Goal: Find specific page/section: Find specific page/section

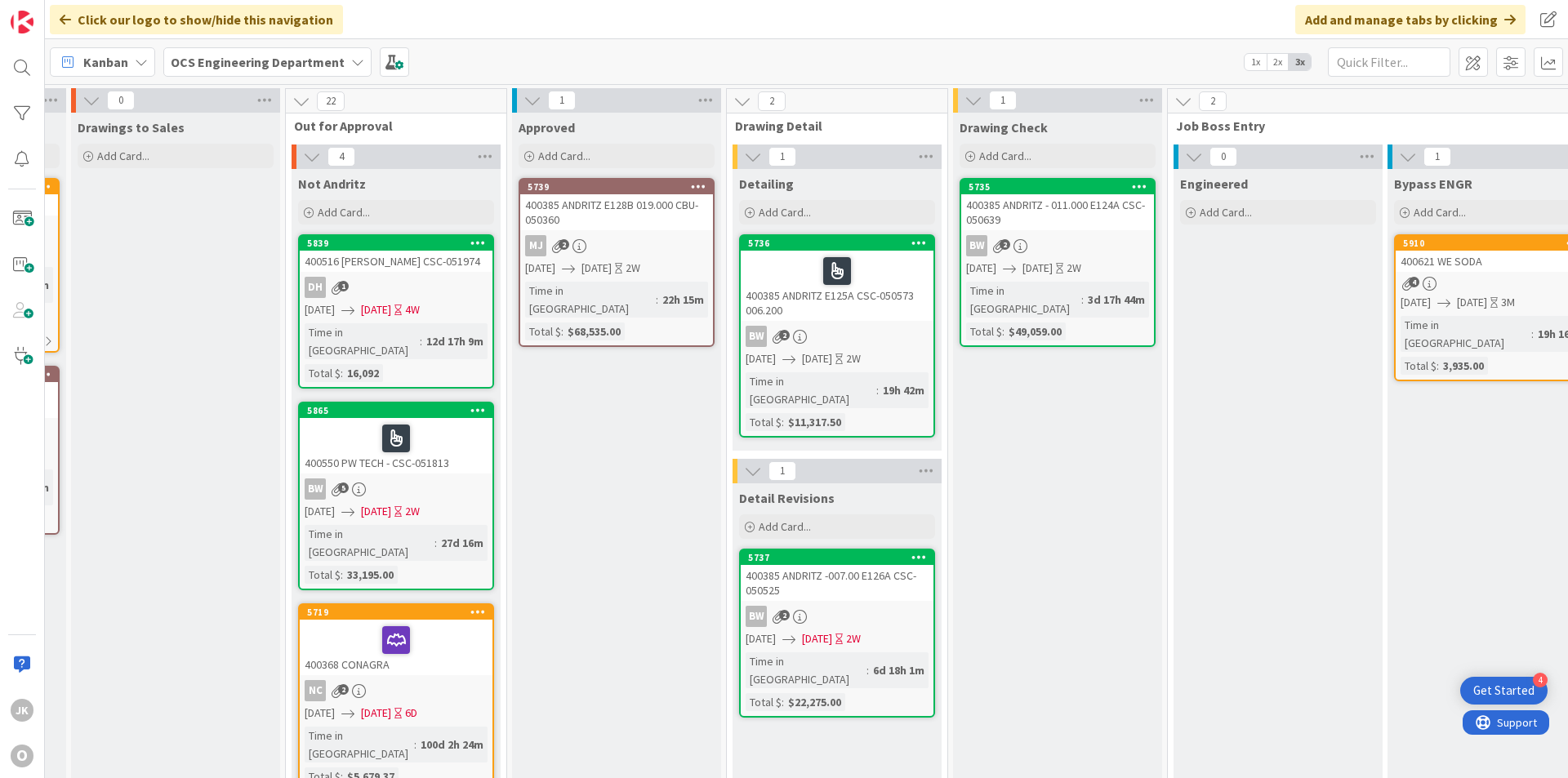
scroll to position [0, 1416]
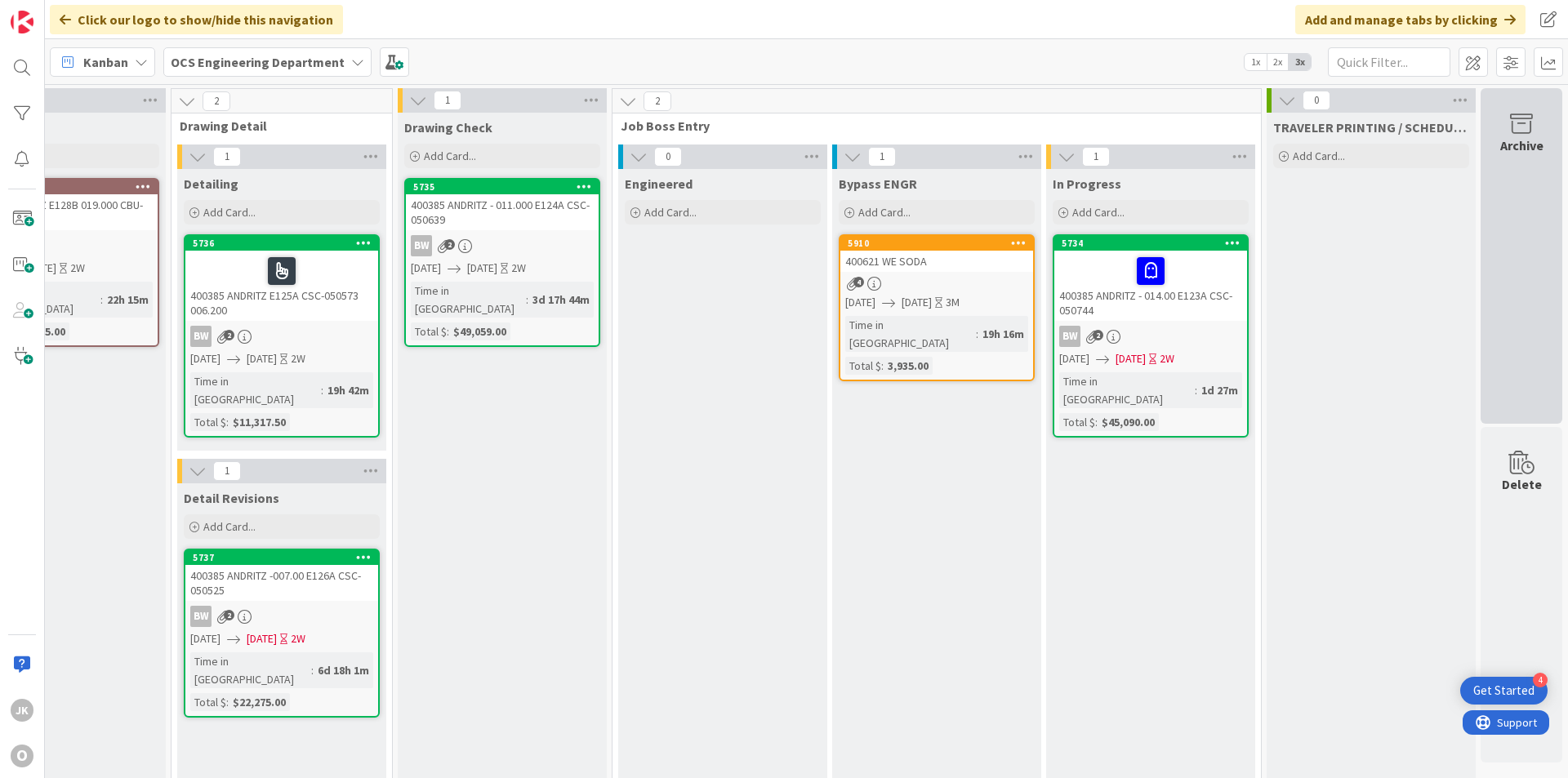
click at [1500, 146] on div "Archive" at bounding box center [1521, 145] width 43 height 19
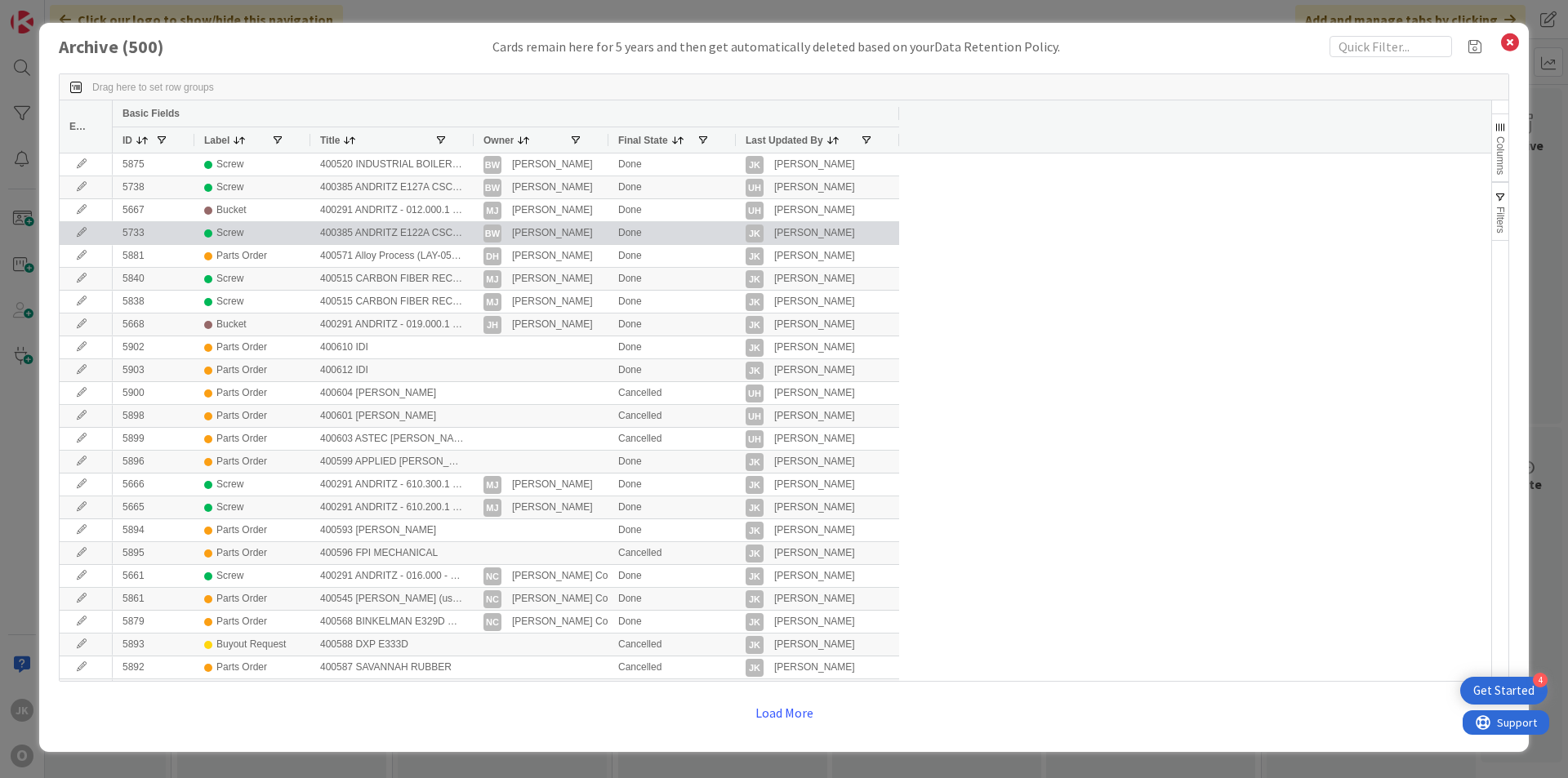
click at [277, 232] on div "Screw" at bounding box center [252, 232] width 96 height 20
click at [349, 231] on div "400385 ANDRITZ E122A CSC-050521 006.300" at bounding box center [392, 233] width 163 height 22
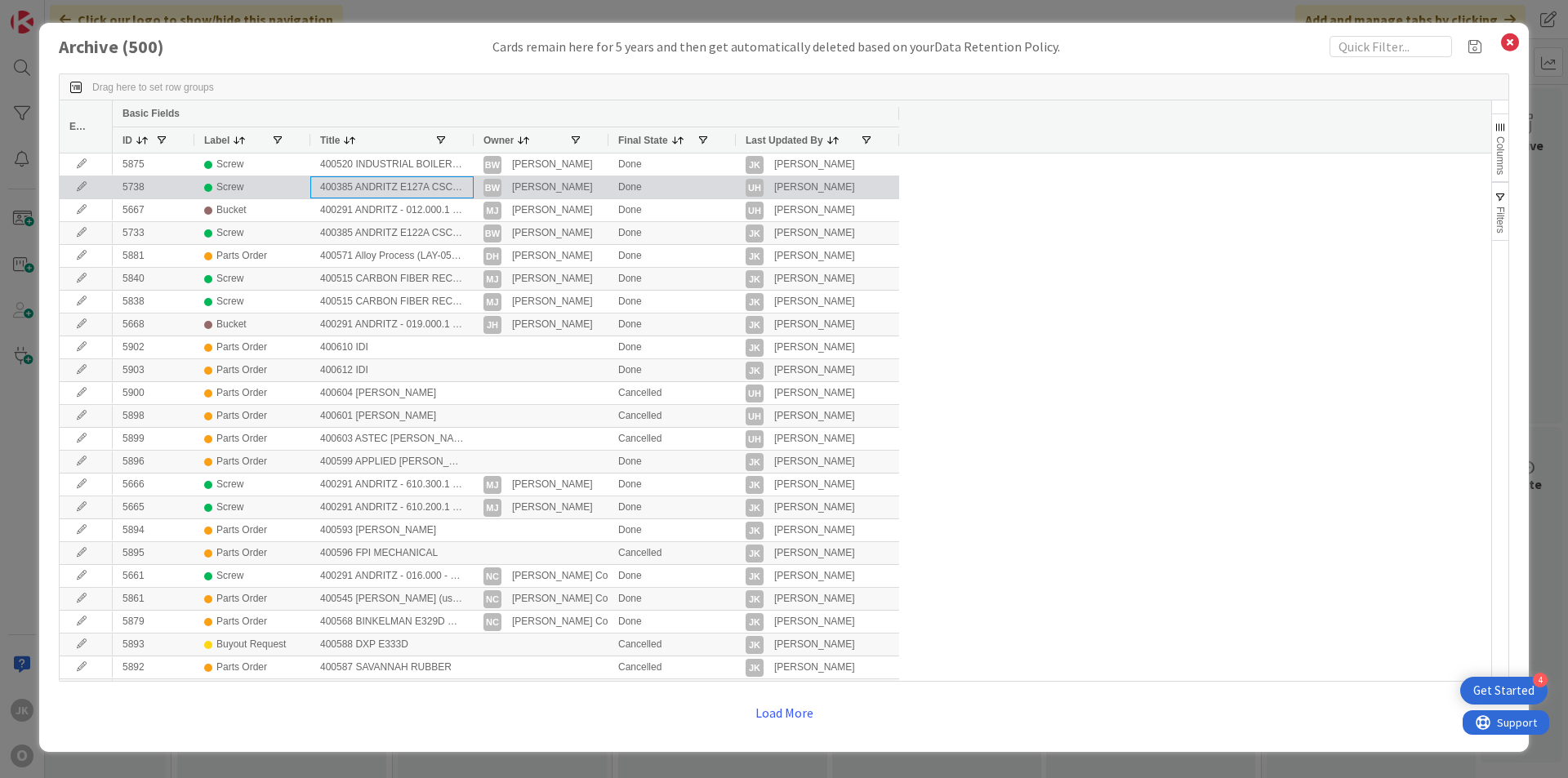
click at [374, 190] on div "400385 ANDRITZ E127A CSC- 050693 016.000" at bounding box center [392, 187] width 163 height 22
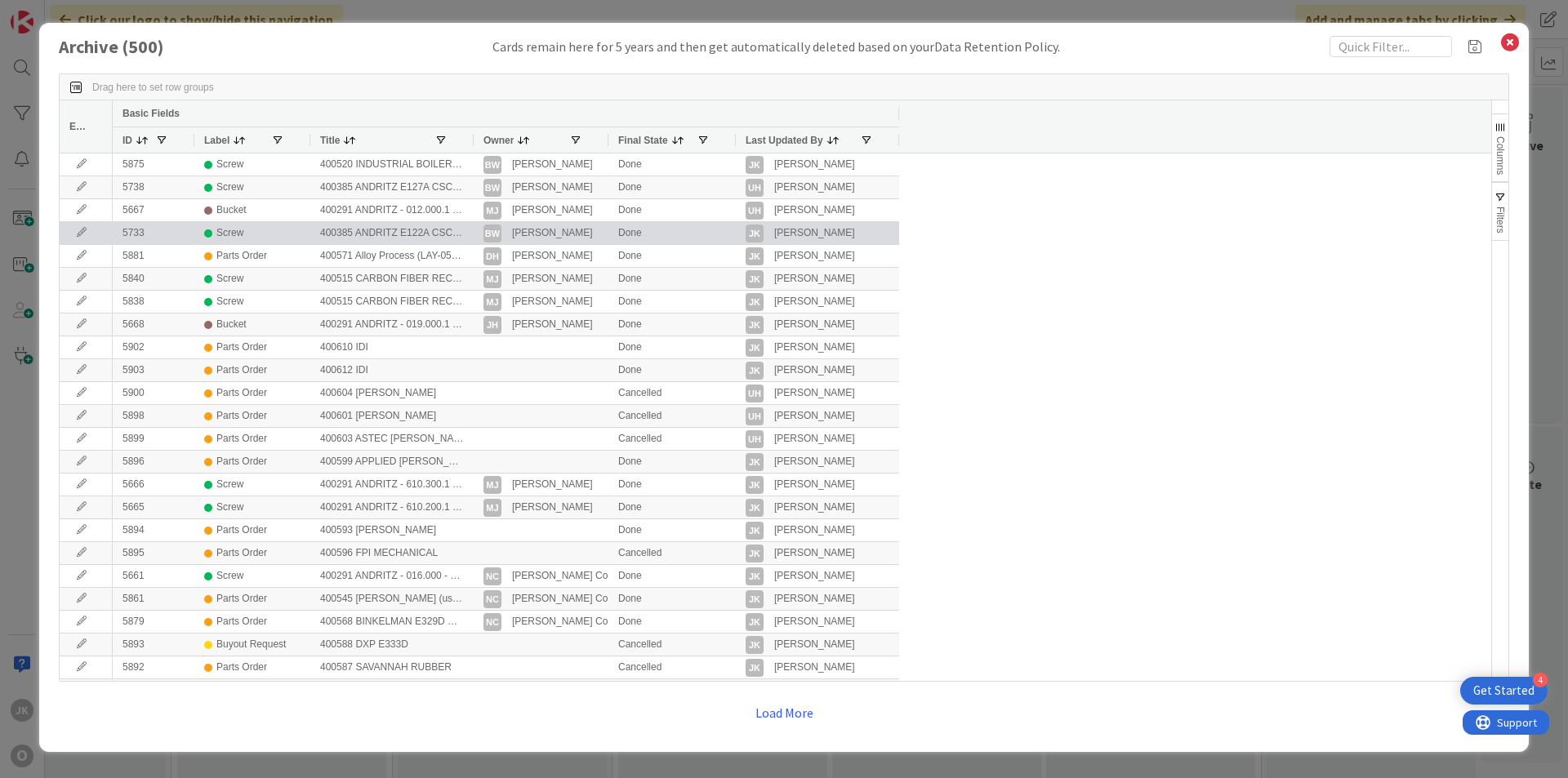
click at [369, 233] on div "400385 ANDRITZ E122A CSC-050521 006.300" at bounding box center [392, 233] width 163 height 22
click at [368, 233] on div "400385 ANDRITZ E122A CSC-050521 006.300" at bounding box center [392, 233] width 163 height 22
click at [620, 231] on div "Done" at bounding box center [671, 233] width 128 height 22
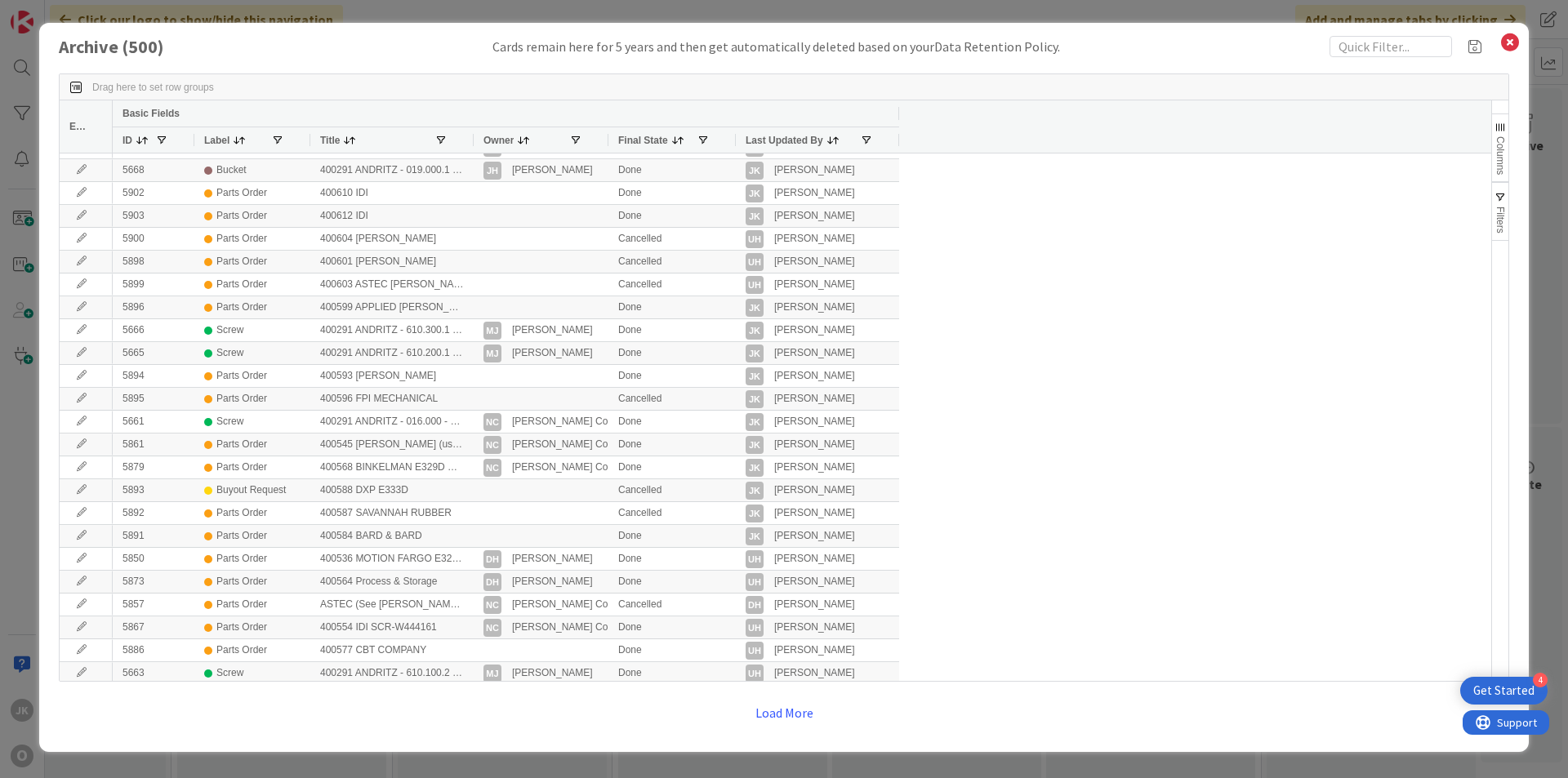
scroll to position [0, 0]
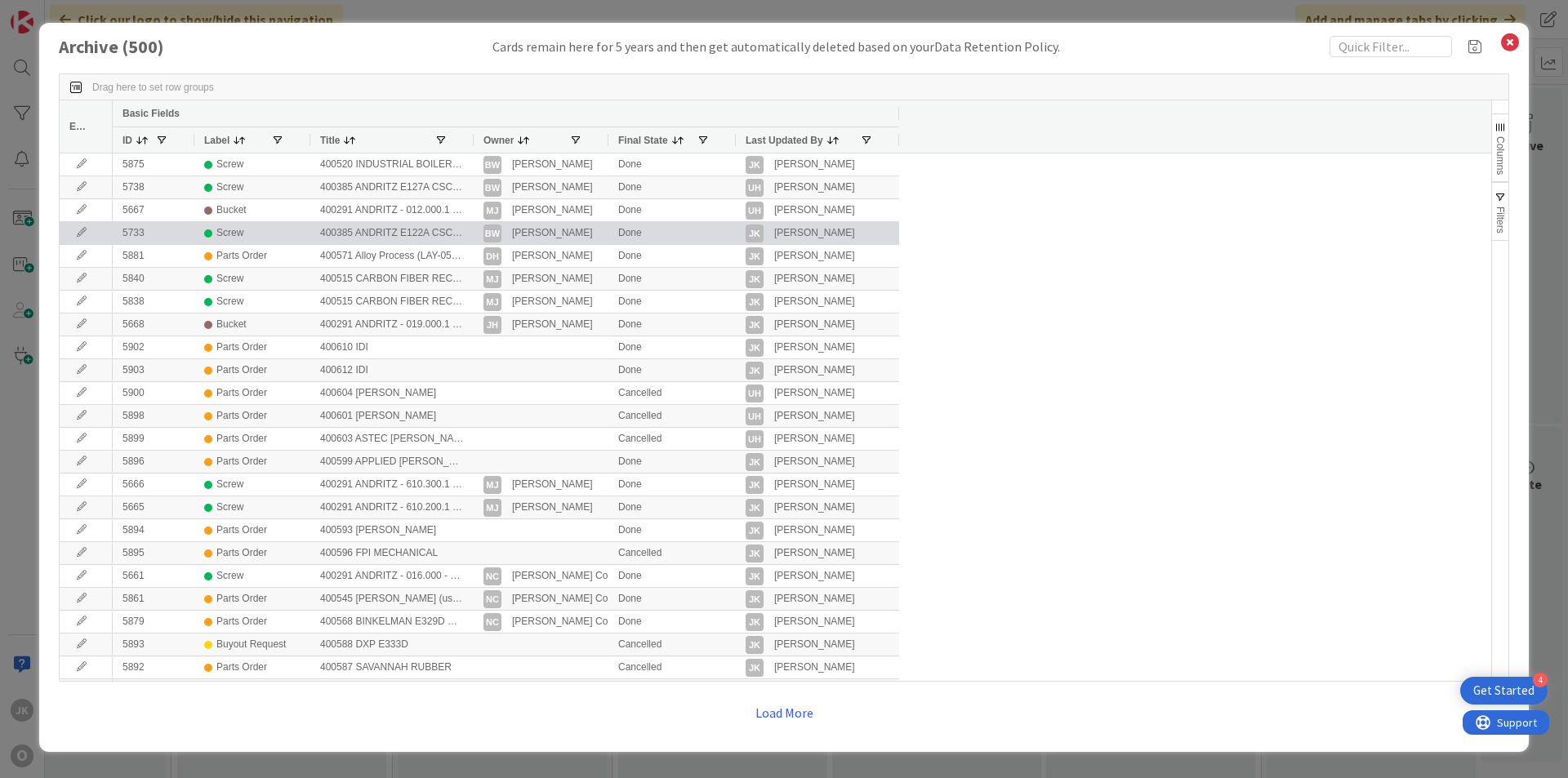
click at [79, 231] on icon at bounding box center [82, 233] width 25 height 10
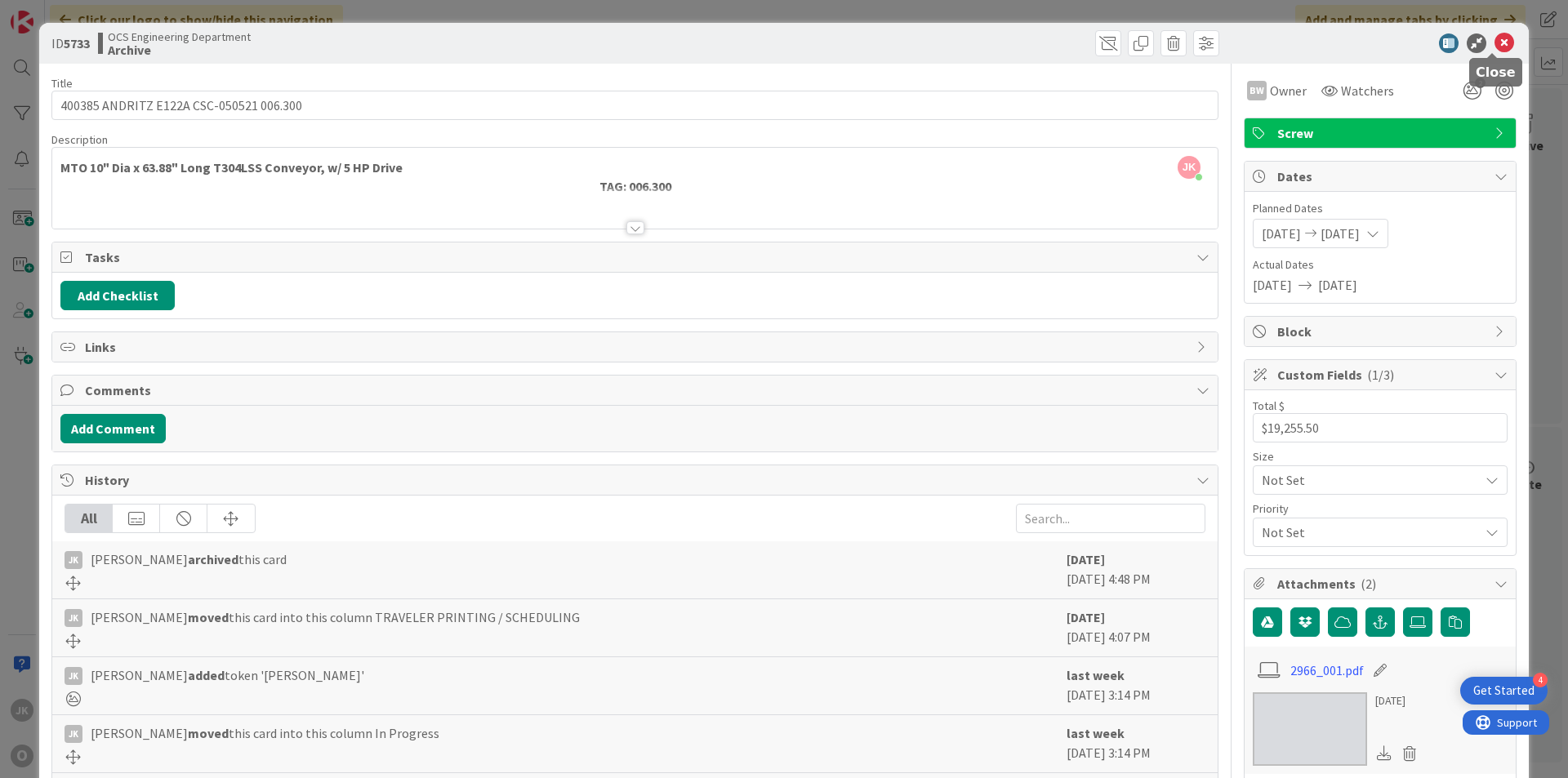
click at [1494, 45] on icon at bounding box center [1504, 43] width 19 height 19
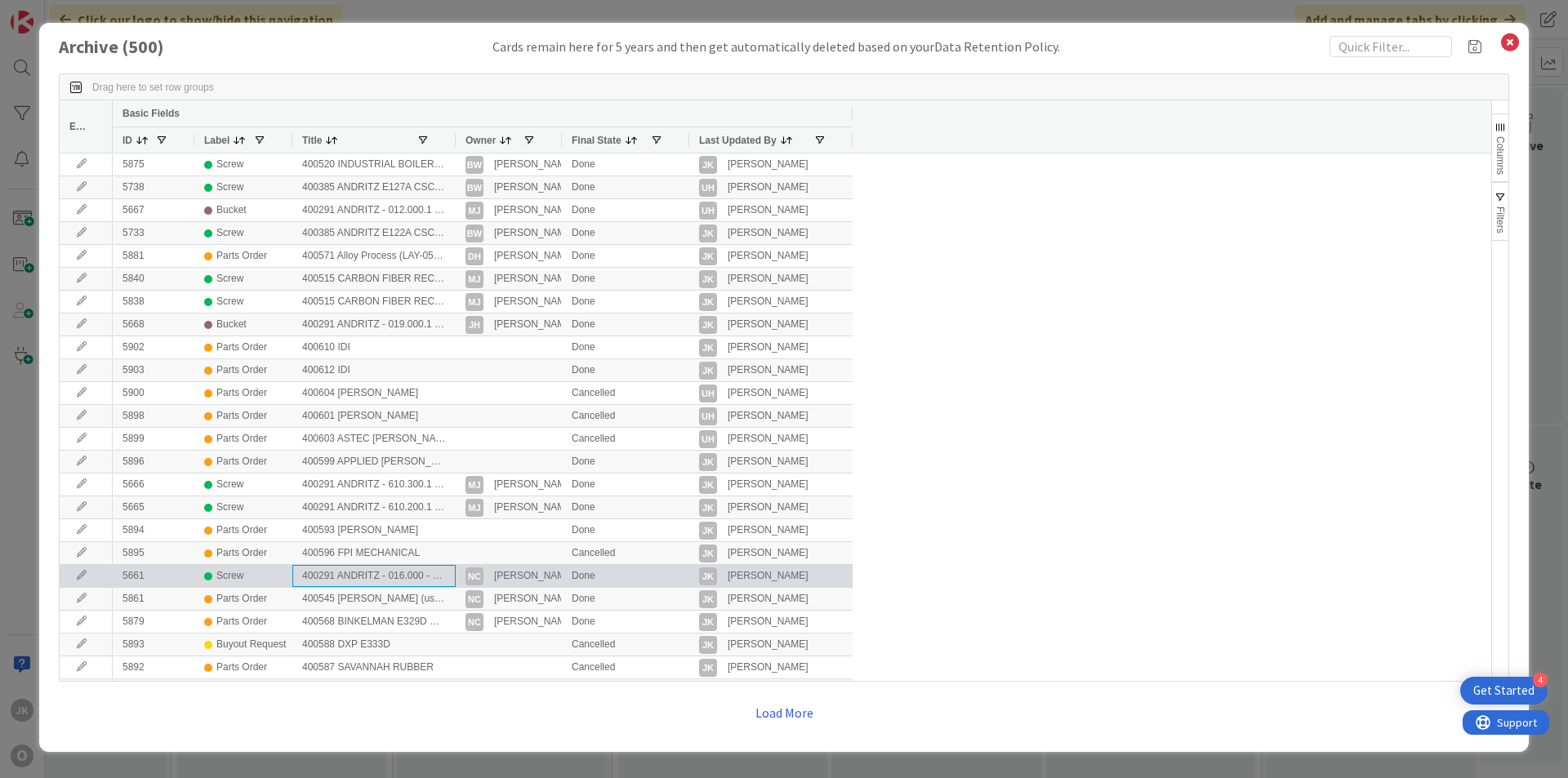
click at [360, 584] on div "400291 ANDRITZ - 016.000 - CSC-048142 (QUAD)" at bounding box center [374, 576] width 163 height 22
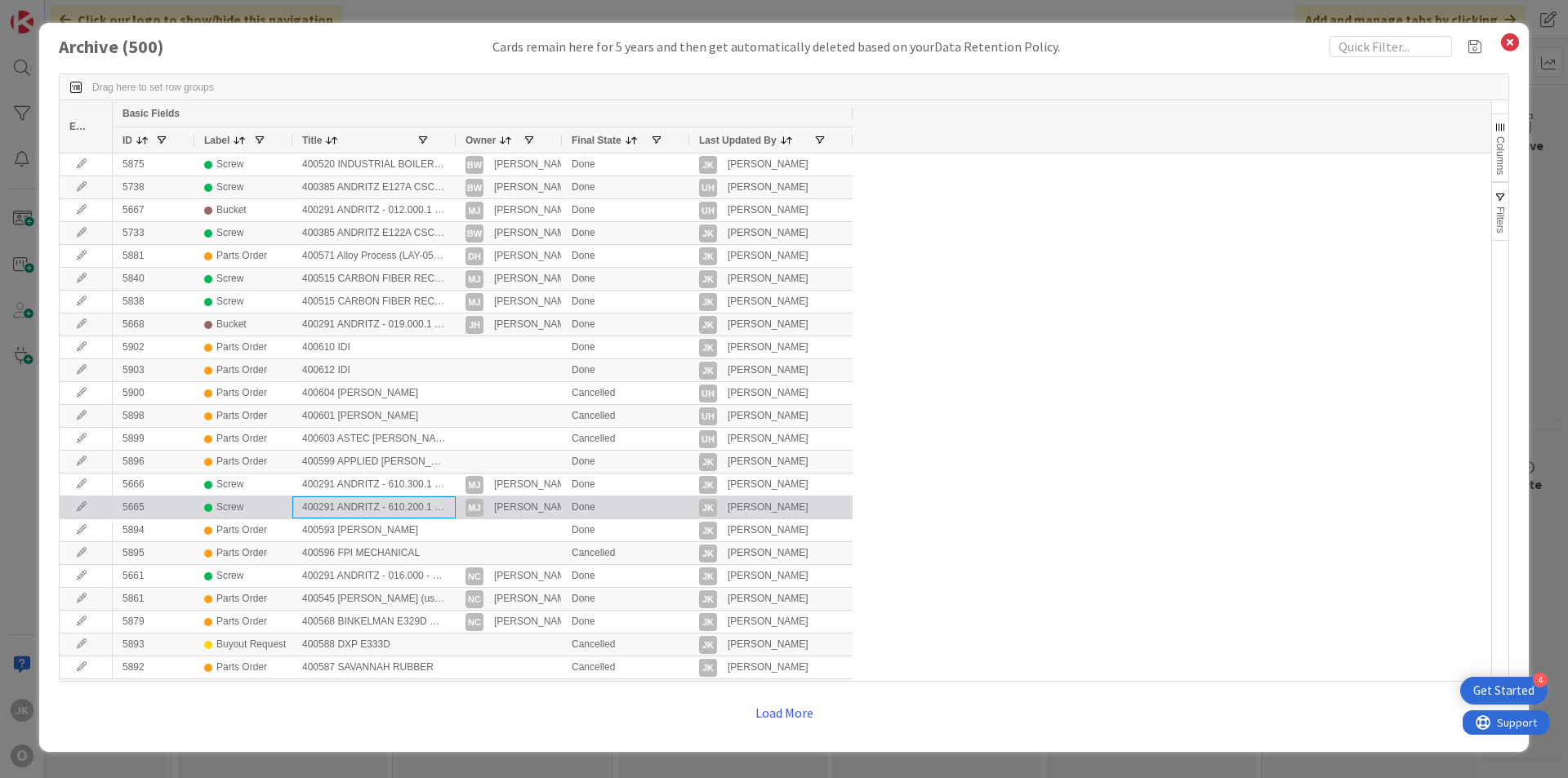
click at [407, 507] on div "400291 ANDRITZ - 610.200.1 - CSC-048621" at bounding box center [374, 507] width 163 height 22
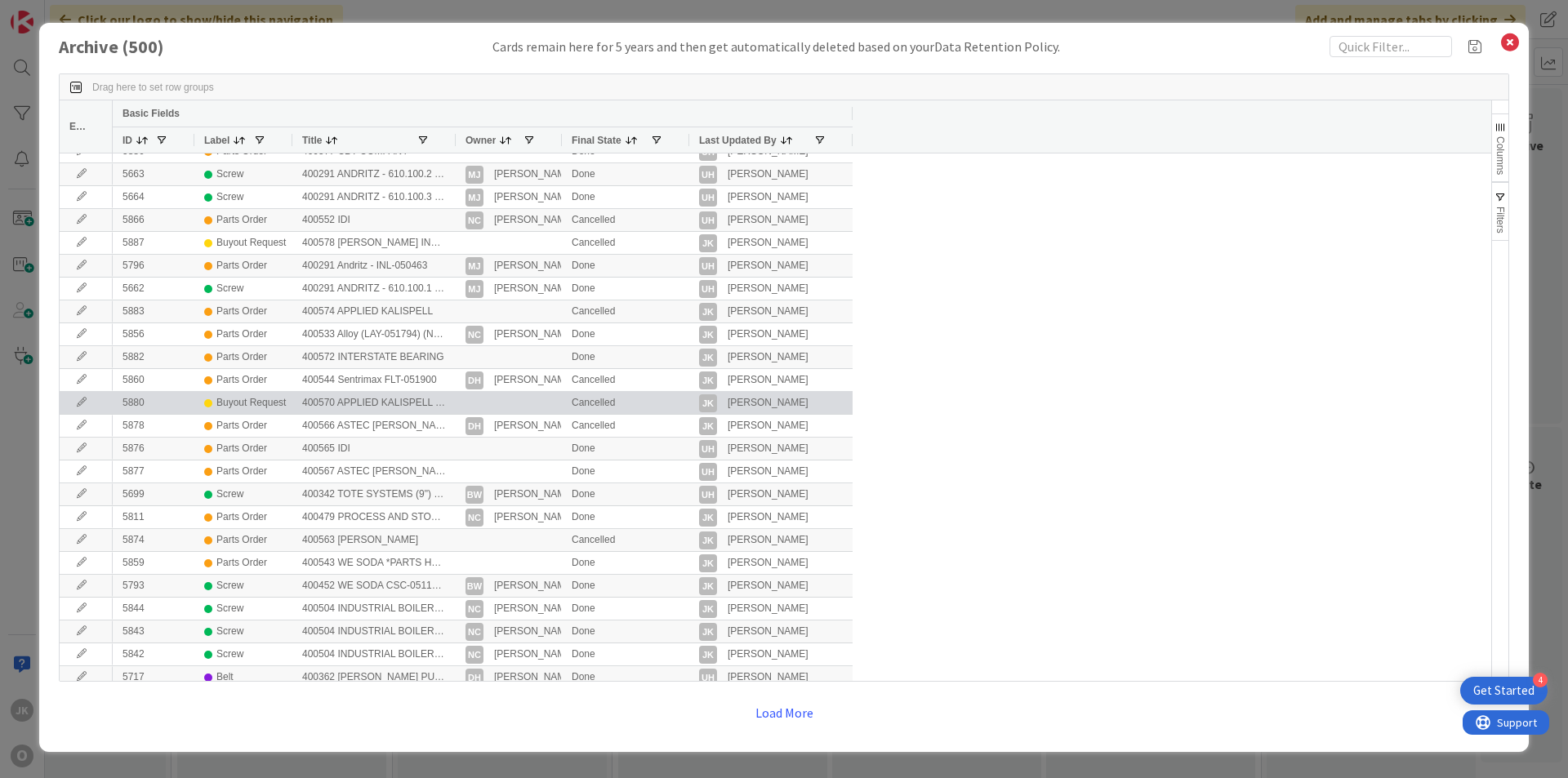
scroll to position [572, 0]
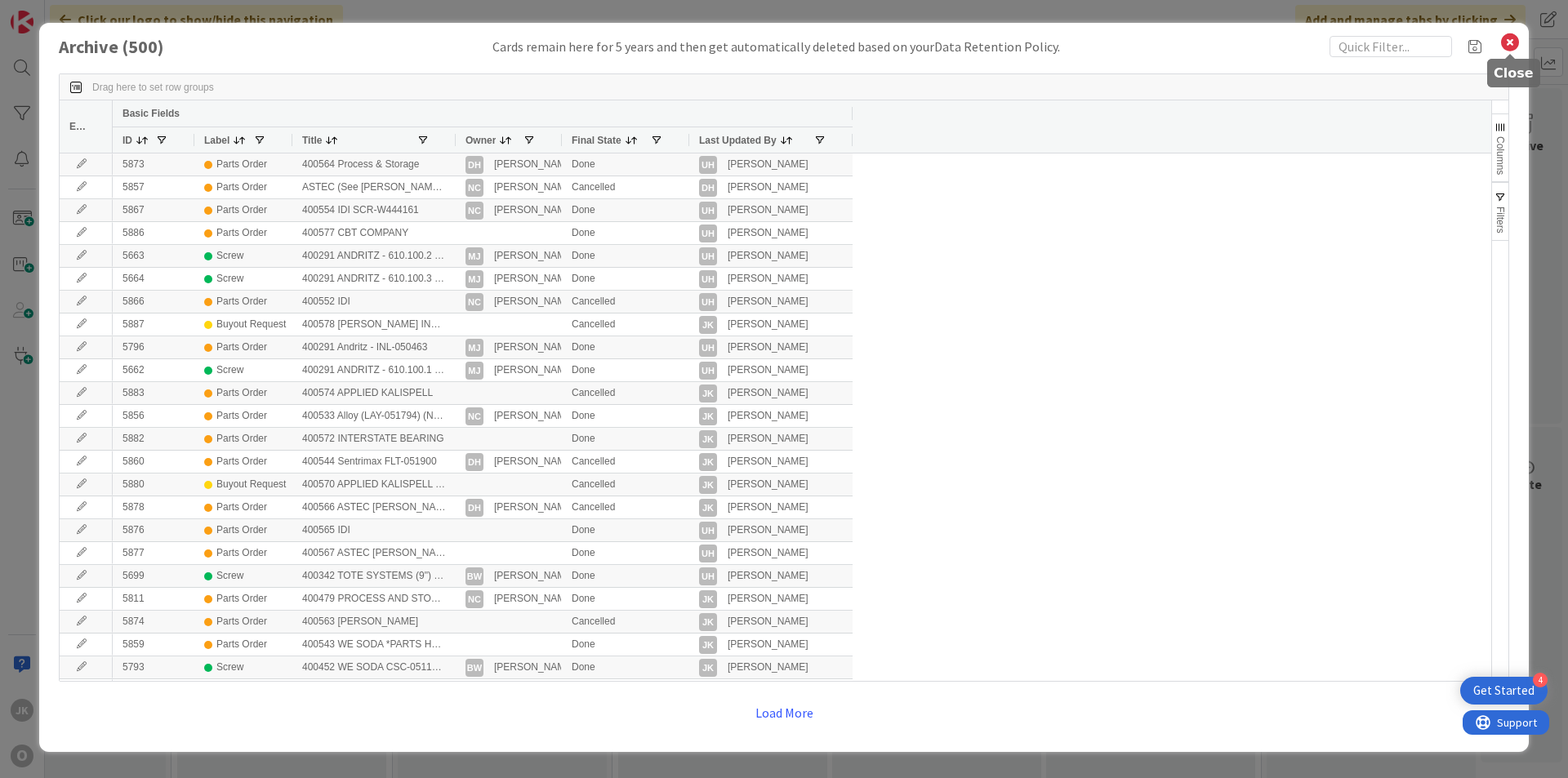
click at [1503, 41] on icon at bounding box center [1509, 42] width 21 height 23
